Goal: Book appointment/travel/reservation

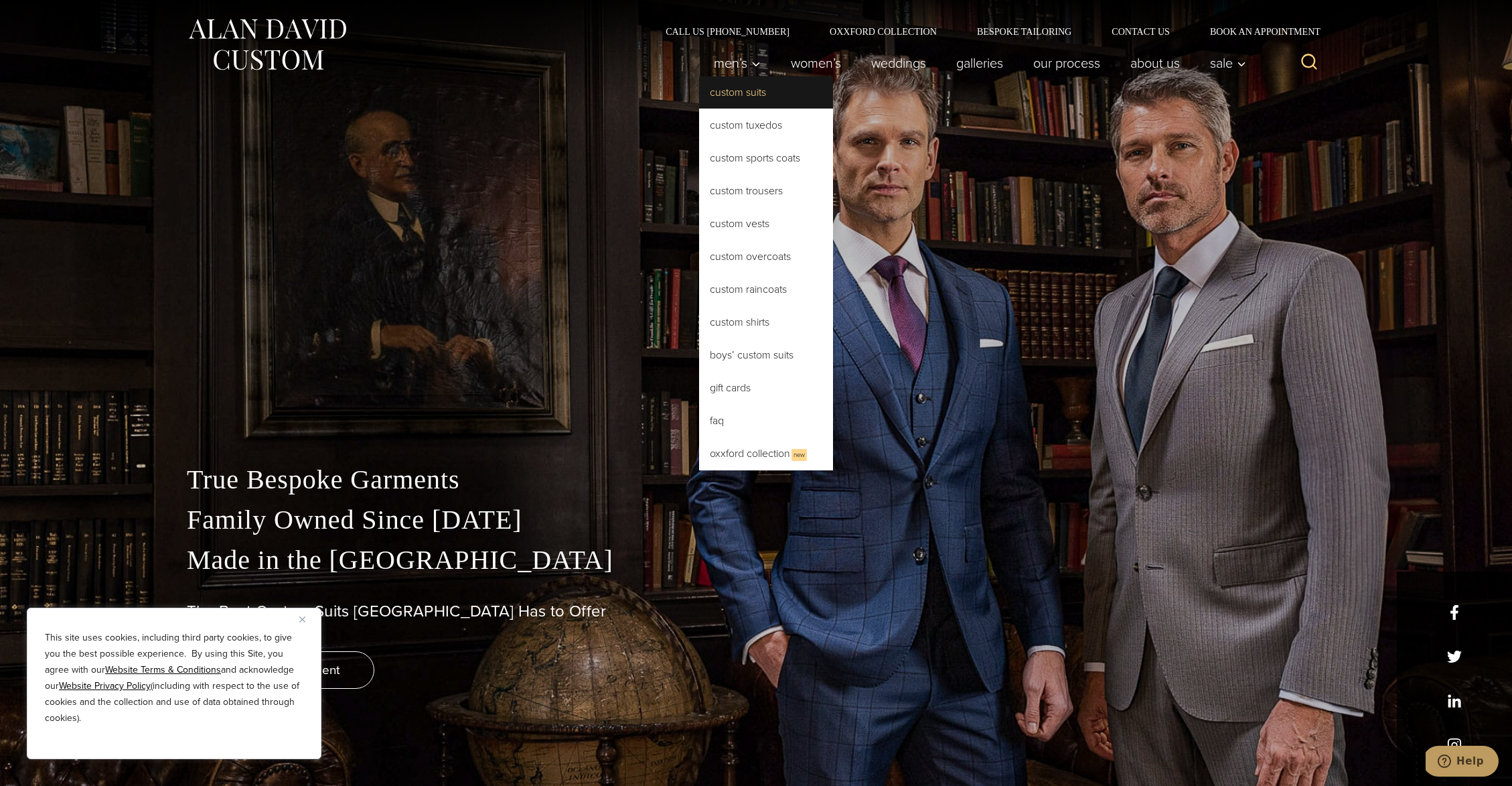
click at [729, 77] on link "Custom Suits" at bounding box center [766, 93] width 134 height 32
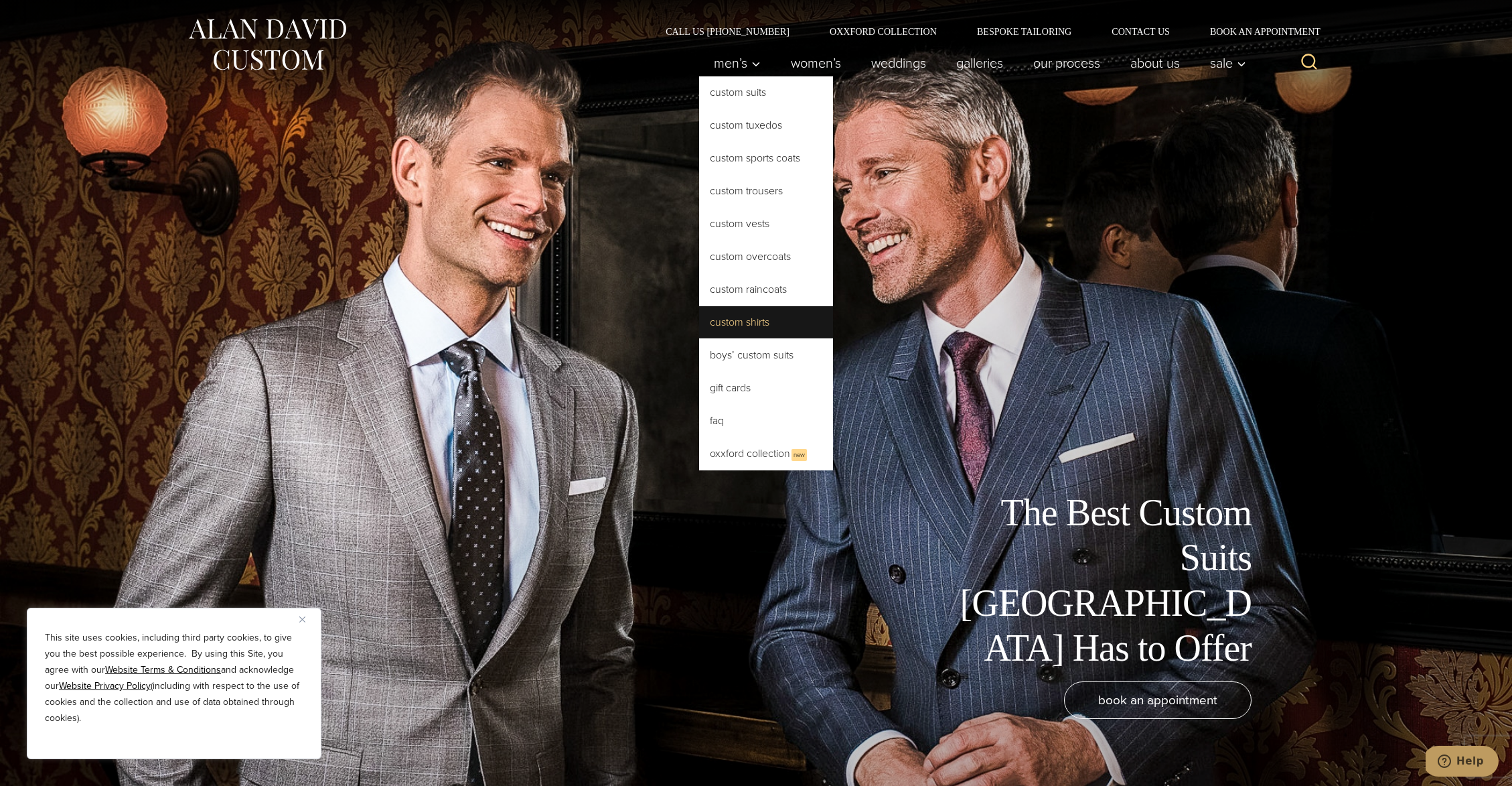
click at [748, 313] on link "Custom Shirts" at bounding box center [766, 322] width 134 height 32
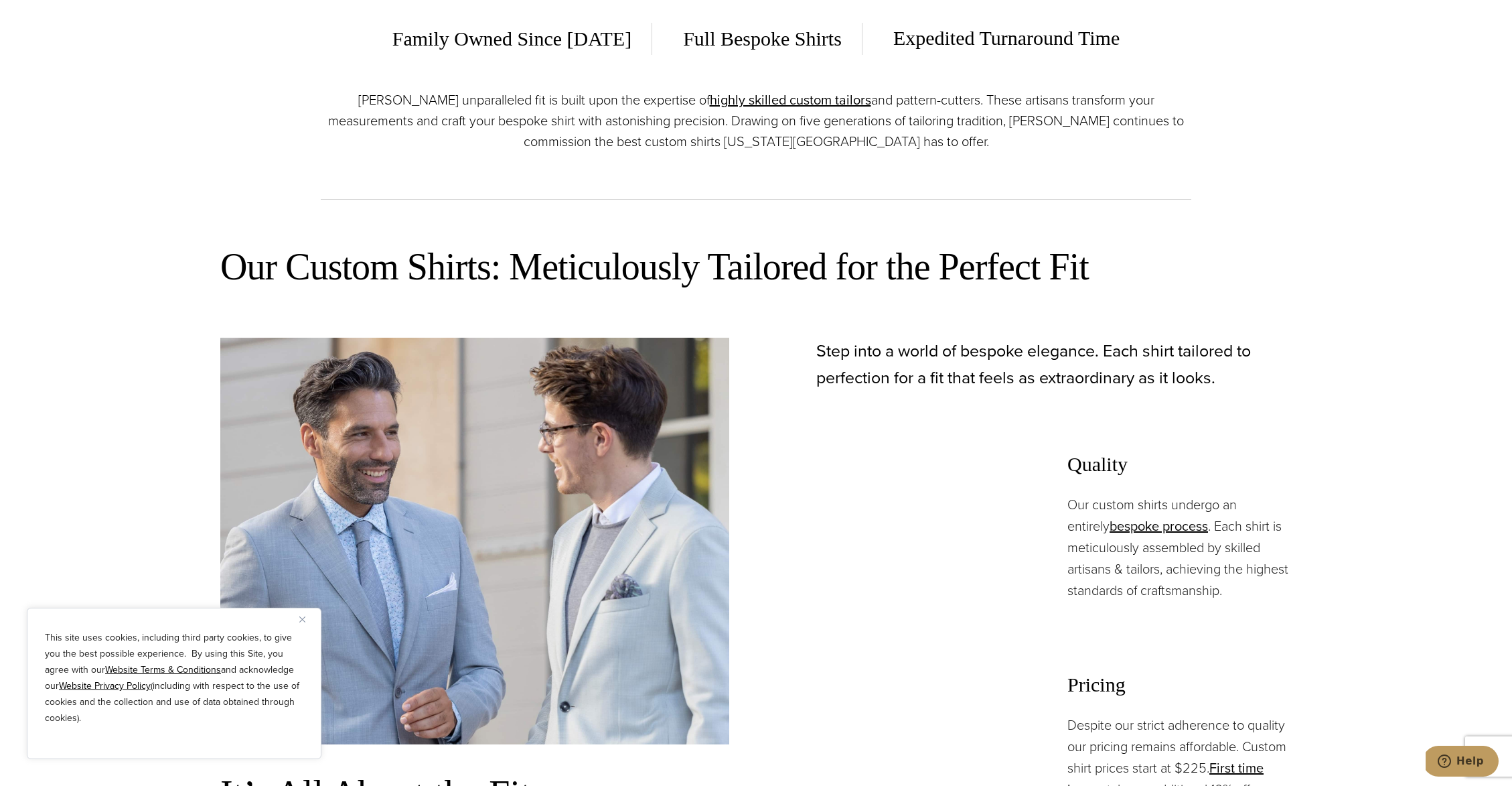
scroll to position [776, 0]
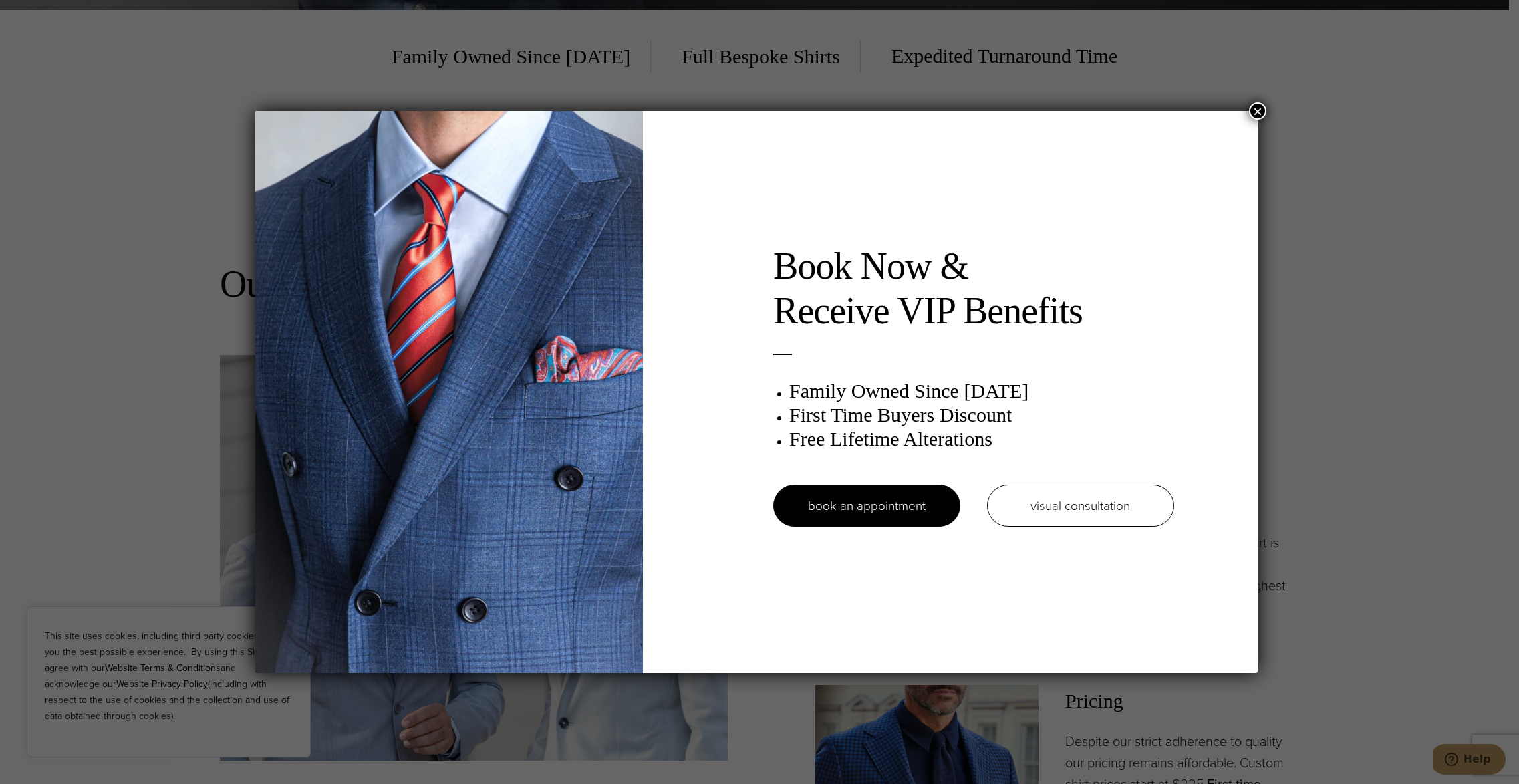
click at [1244, 121] on div "Book Now & Receive VIP Benefits Family Owned Since 1913 First Time Buyers Disco…" at bounding box center [757, 391] width 1002 height 561
click at [1268, 108] on div "Book Now & Receive VIP Benefits Family Owned Since 1913 First Time Buyers Disco…" at bounding box center [759, 392] width 1519 height 784
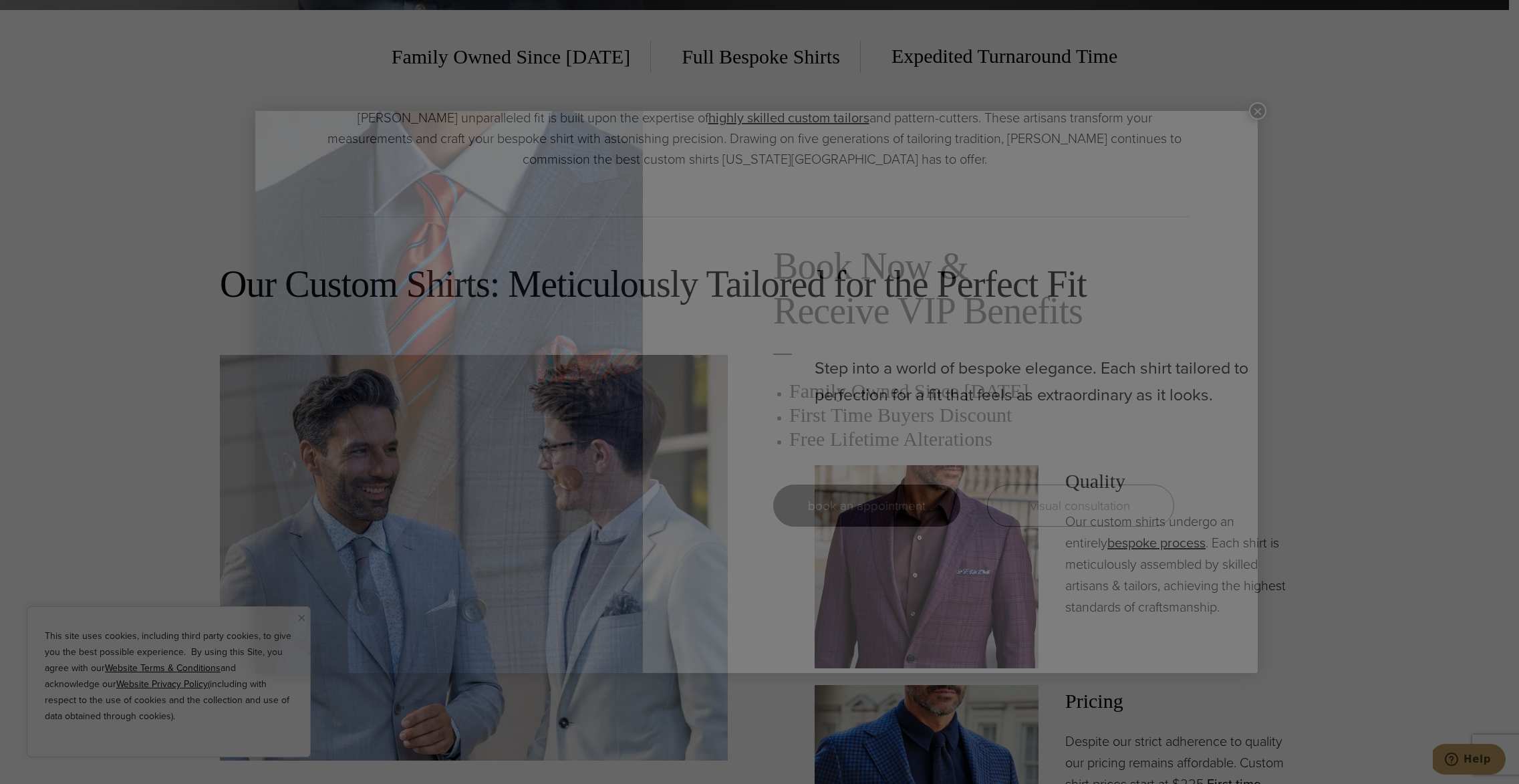
click at [1266, 108] on div "Book Now & Receive VIP Benefits Family Owned Since 1913 First Time Buyers Disco…" at bounding box center [759, 392] width 1519 height 784
